Goal: Transaction & Acquisition: Purchase product/service

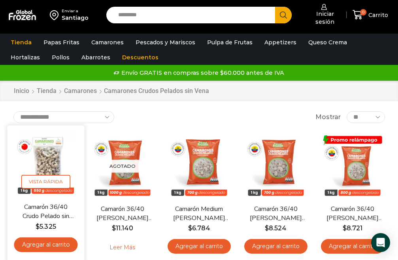
click at [47, 161] on img at bounding box center [45, 163] width 65 height 65
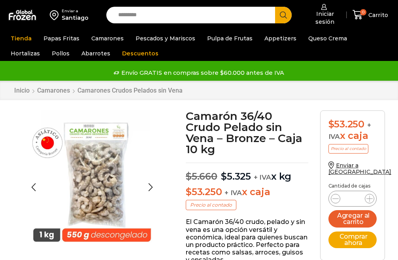
click at [104, 178] on img at bounding box center [92, 178] width 137 height 137
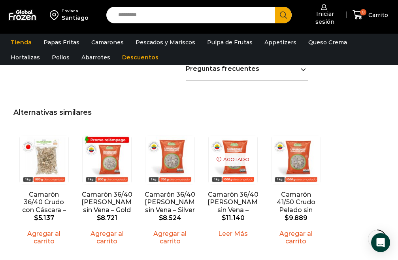
scroll to position [633, 0]
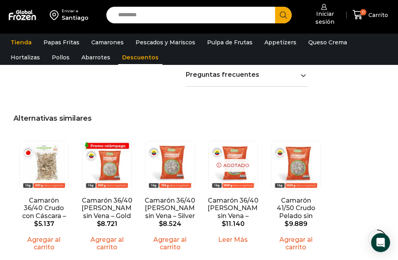
click at [118, 57] on link "Descuentos" at bounding box center [140, 57] width 44 height 15
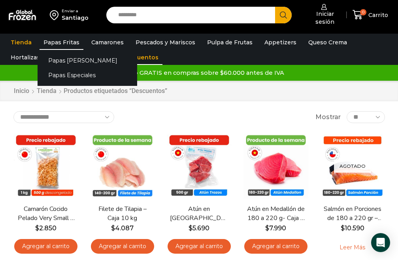
click at [62, 42] on link "Papas Fritas" at bounding box center [62, 42] width 44 height 15
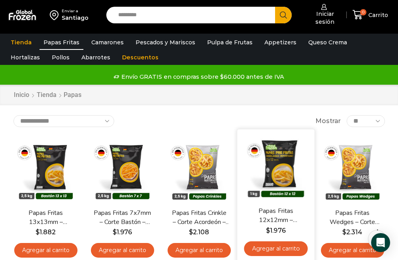
scroll to position [40, 0]
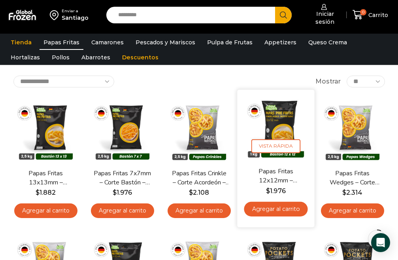
click at [280, 206] on link "Agregar al carrito" at bounding box center [276, 209] width 64 height 15
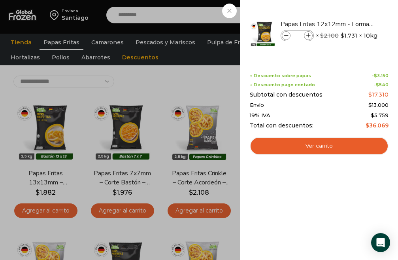
click at [351, 24] on div "1 [GEOGRAPHIC_DATA] 1 1 Shopping Cart *" at bounding box center [371, 15] width 40 height 19
